Goal: Task Accomplishment & Management: Manage account settings

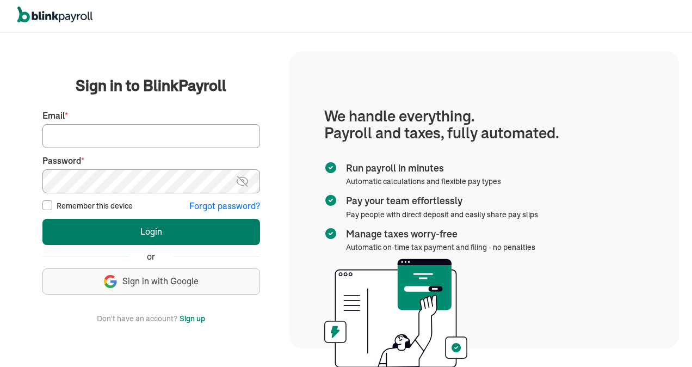
type input "lisafrrll@yahoo.com"
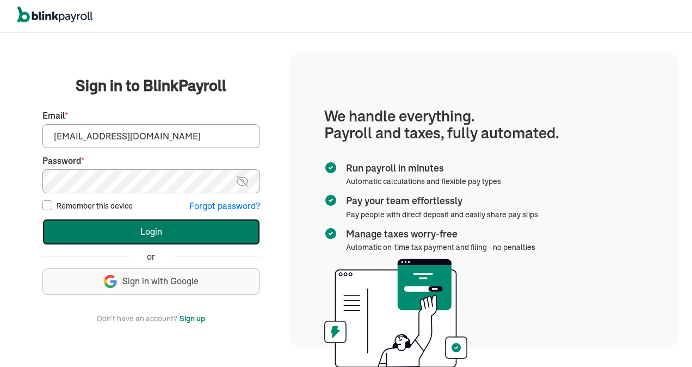
click at [134, 230] on button "Login" at bounding box center [151, 232] width 218 height 26
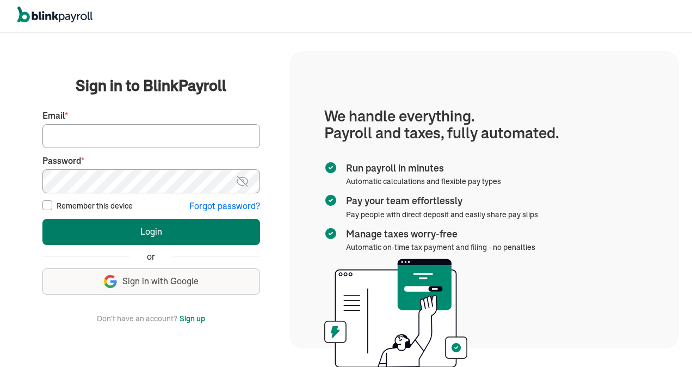
type input "[EMAIL_ADDRESS][DOMAIN_NAME]"
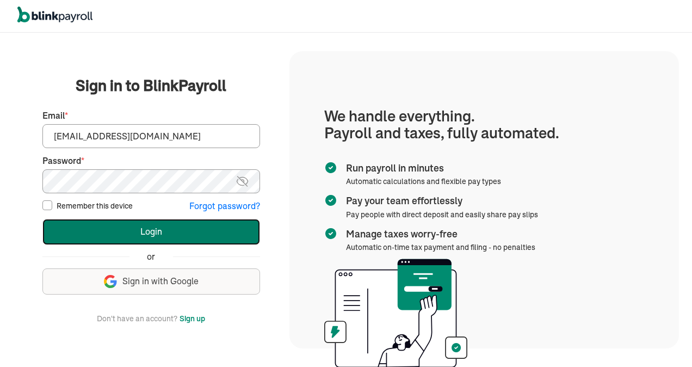
click at [119, 224] on button "Login" at bounding box center [151, 232] width 218 height 26
